Goal: Task Accomplishment & Management: Manage account settings

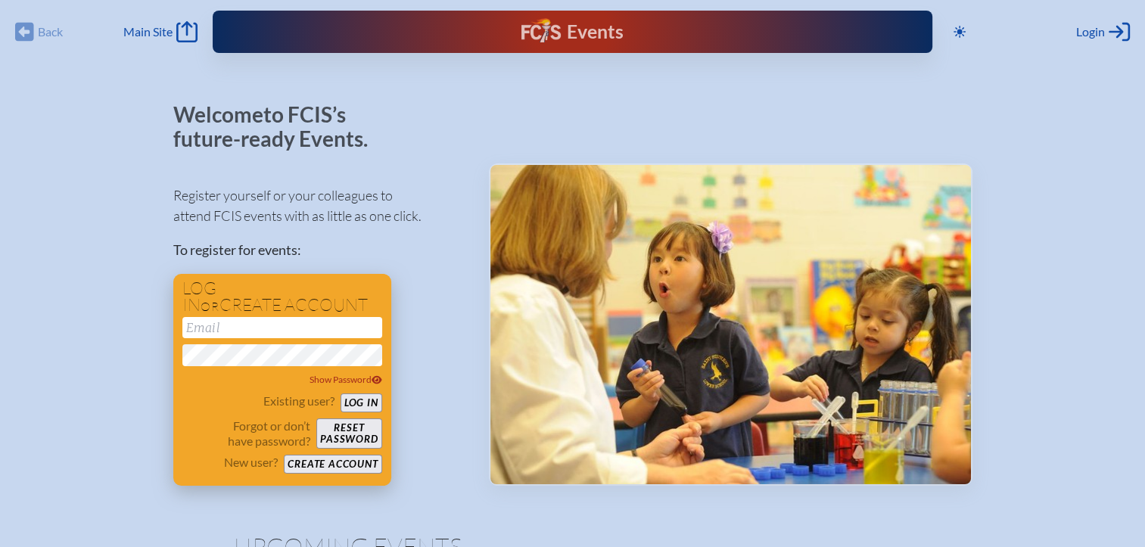
type input "[EMAIL_ADDRESS][DOMAIN_NAME]"
click at [351, 403] on button "Log in" at bounding box center [362, 403] width 42 height 19
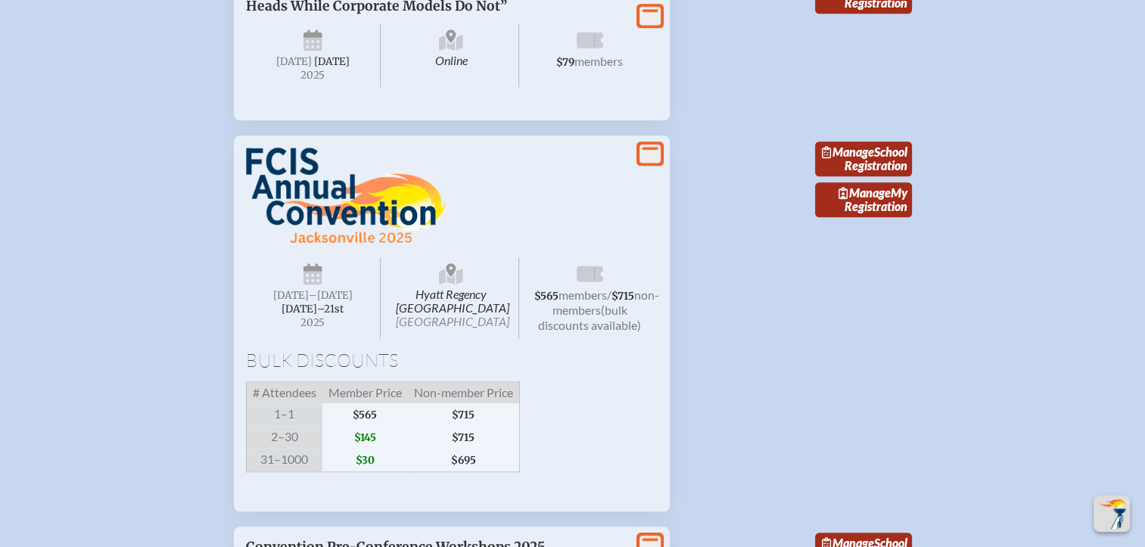
scroll to position [1417, 0]
click at [875, 176] on link "Manage School Registration" at bounding box center [863, 158] width 97 height 35
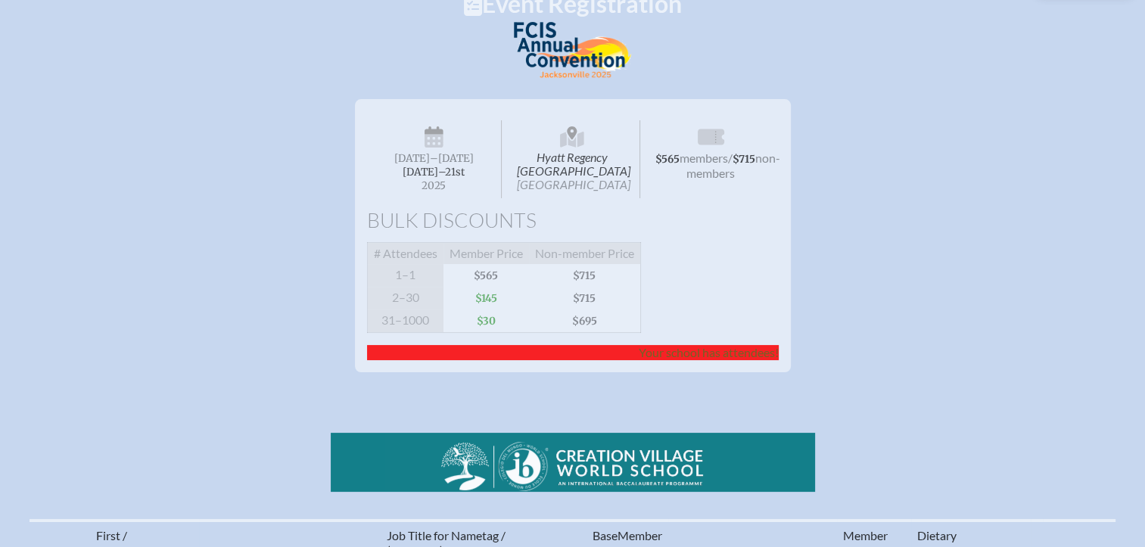
scroll to position [170, 0]
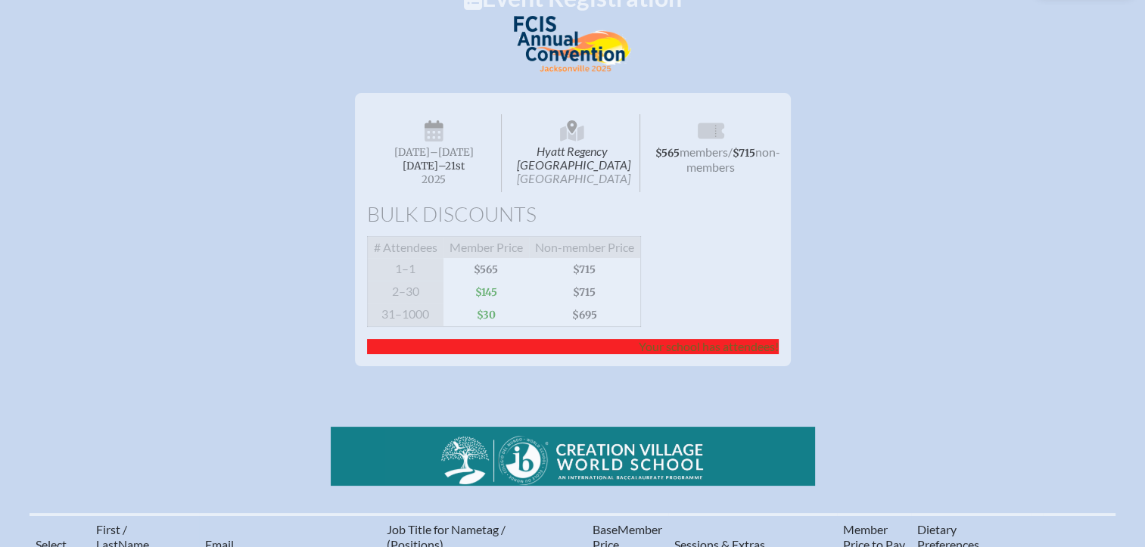
click at [724, 354] on span "Your school has attendees!" at bounding box center [709, 346] width 140 height 14
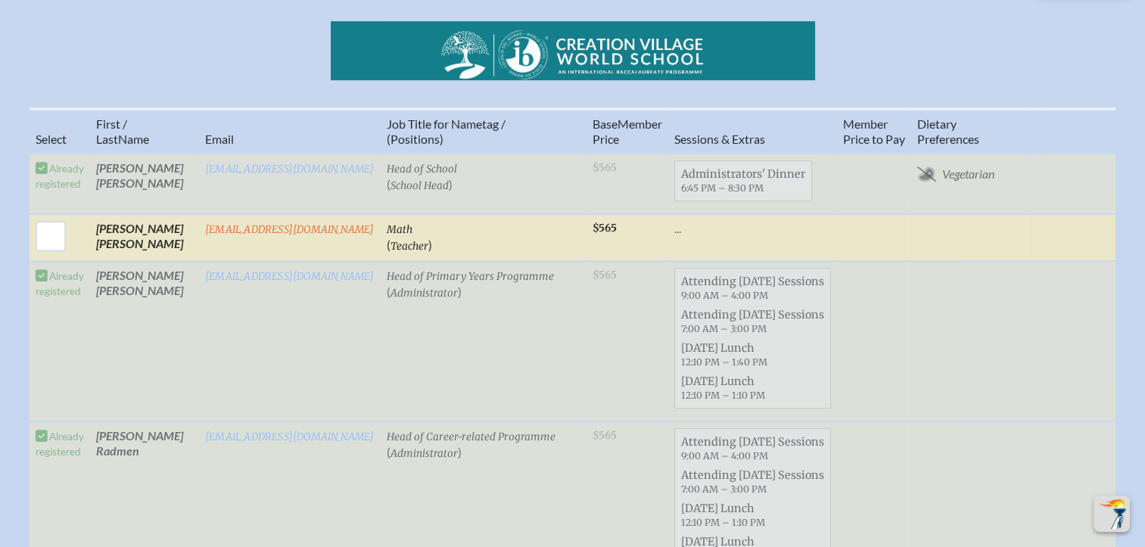
scroll to position [566, 0]
